Goal: Task Accomplishment & Management: Manage account settings

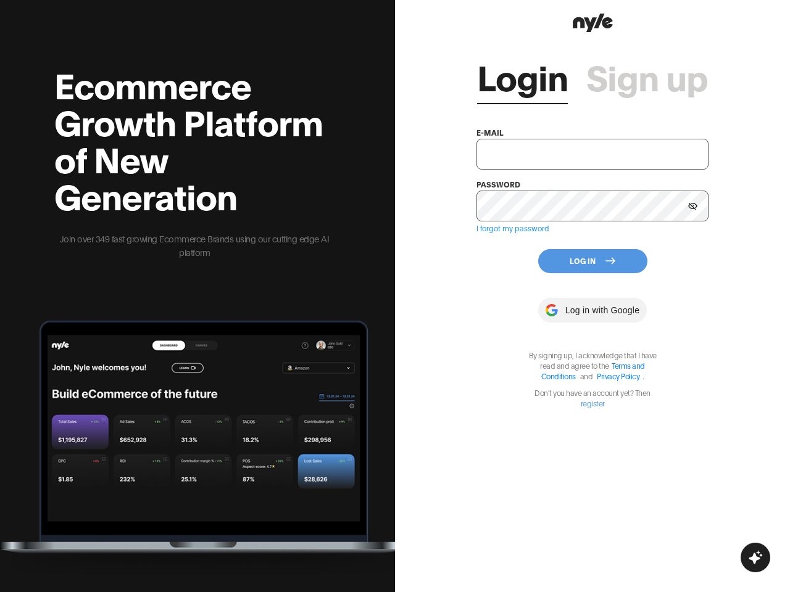
click at [395, 296] on div "Login Sign up e-mail password I forgot my password Log In Log in with Google By…" at bounding box center [592, 296] width 395 height 592
click at [693, 206] on icon at bounding box center [692, 206] width 9 height 8
click at [592, 261] on button "Log In" at bounding box center [592, 261] width 109 height 24
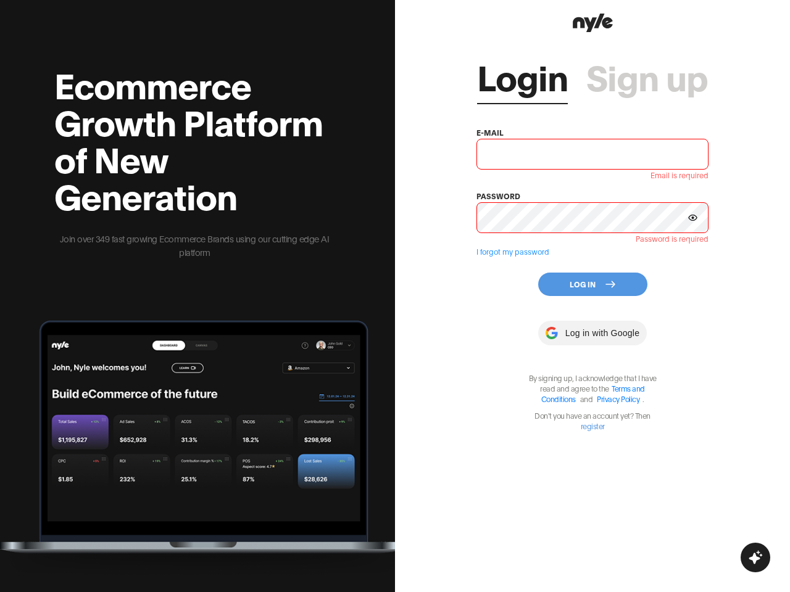
click at [592, 310] on div "Login Sign up e-mail Email is required password Password is required I forgot m…" at bounding box center [591, 233] width 231 height 396
click at [755, 558] on icon "button" at bounding box center [755, 558] width 14 height 14
